Goal: Information Seeking & Learning: Learn about a topic

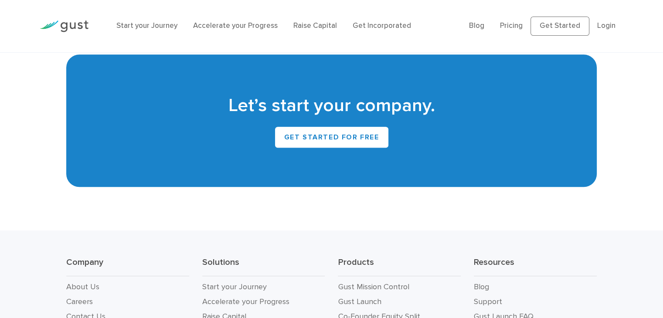
scroll to position [3879, 0]
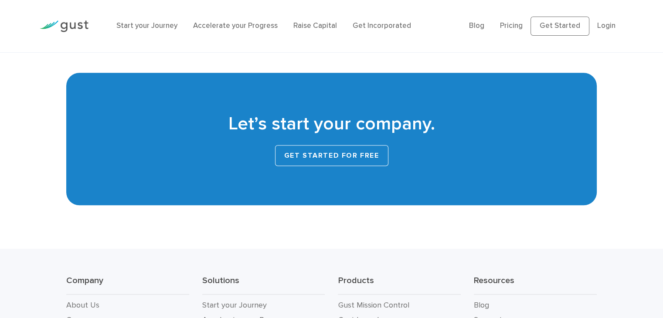
click at [357, 145] on link "Get Started for Free" at bounding box center [331, 155] width 113 height 21
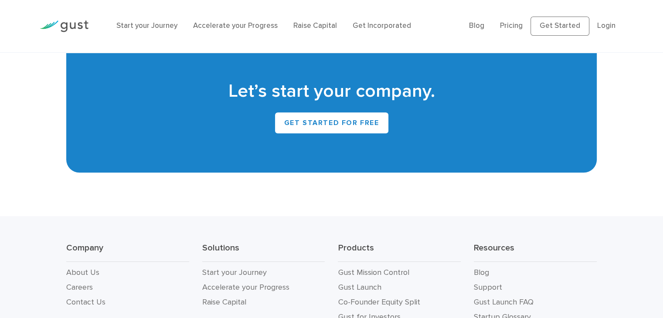
scroll to position [3997, 0]
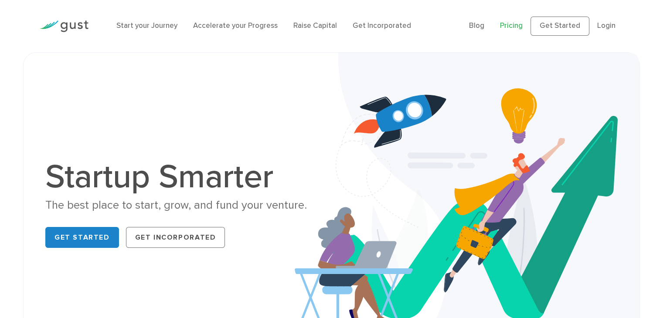
click at [516, 26] on link "Pricing" at bounding box center [511, 25] width 23 height 9
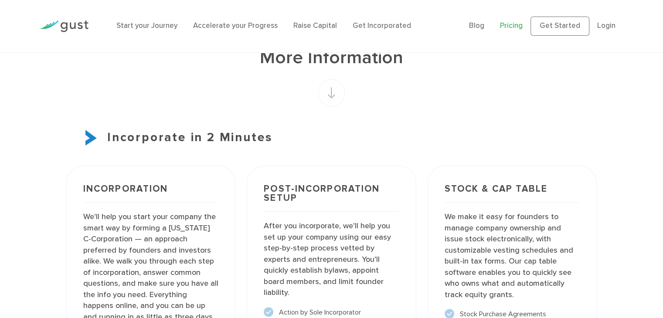
scroll to position [567, 0]
